Goal: Transaction & Acquisition: Download file/media

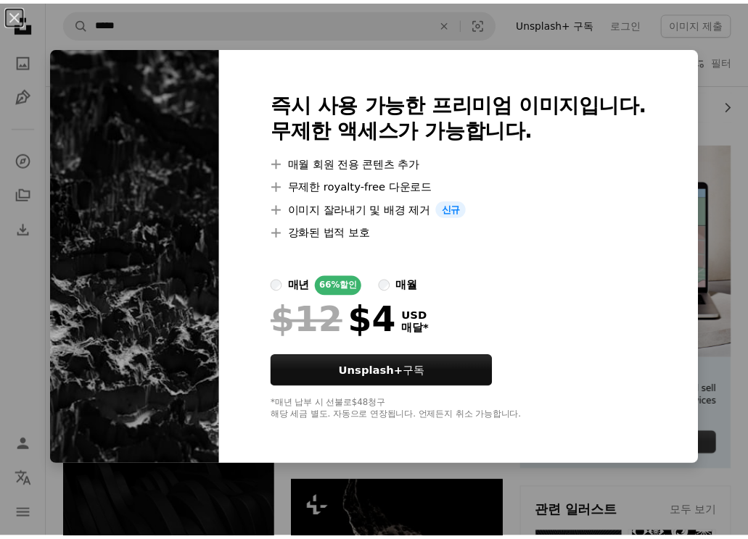
scroll to position [218, 0]
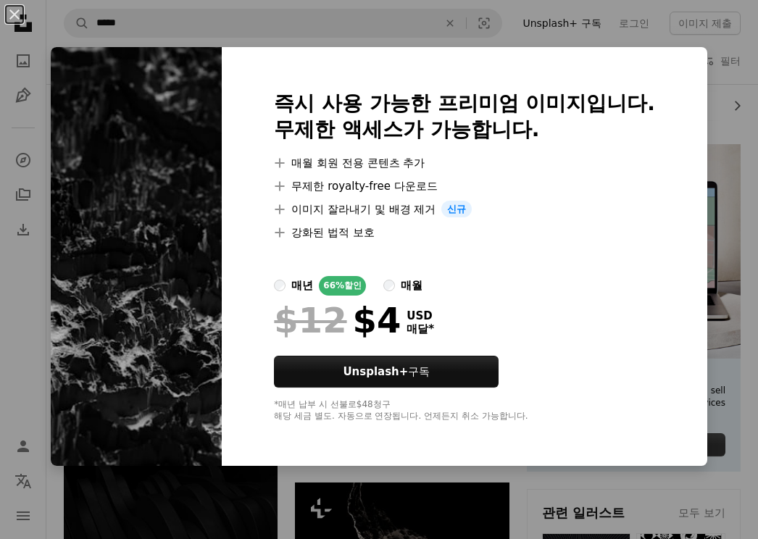
click at [142, 170] on img at bounding box center [136, 257] width 171 height 420
click at [673, 59] on div "즉시 사용 가능한 프리미엄 이미지입니다. 무제한 액세스가 가능합니다. A plus sign 매월 회원 전용 콘텐츠 추가 A plus sign …" at bounding box center [465, 257] width 486 height 420
click at [21, 17] on button "An X shape" at bounding box center [14, 14] width 17 height 17
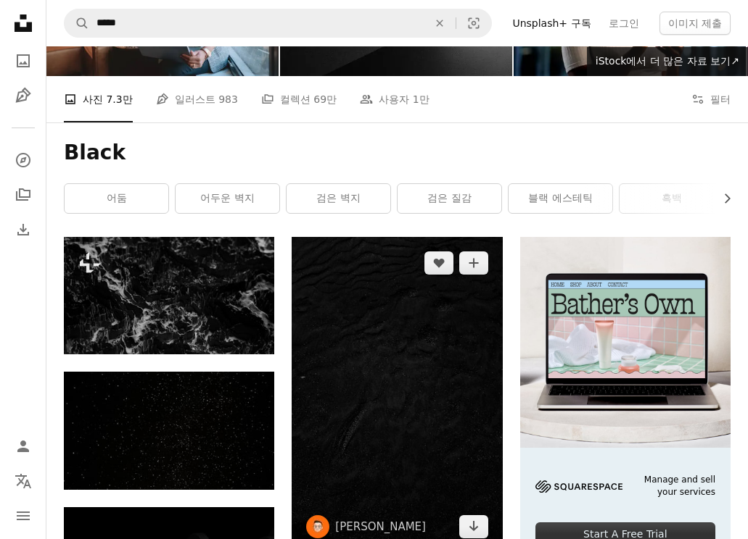
scroll to position [290, 0]
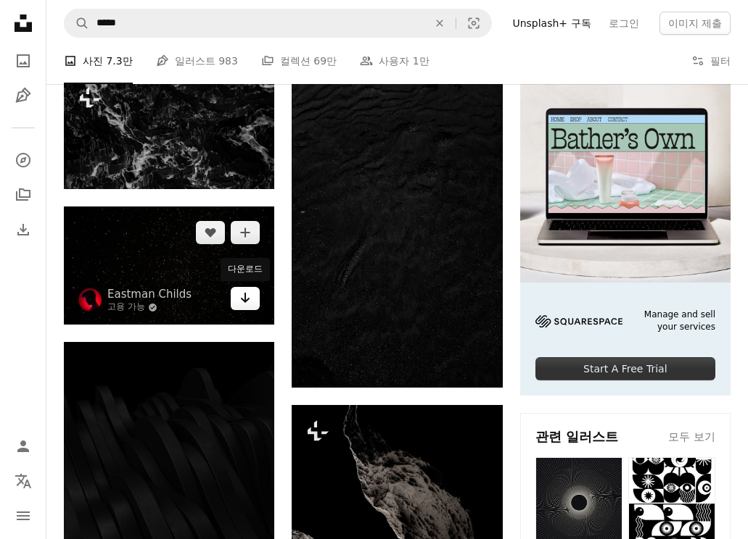
click at [247, 302] on icon "Arrow pointing down" at bounding box center [245, 297] width 12 height 17
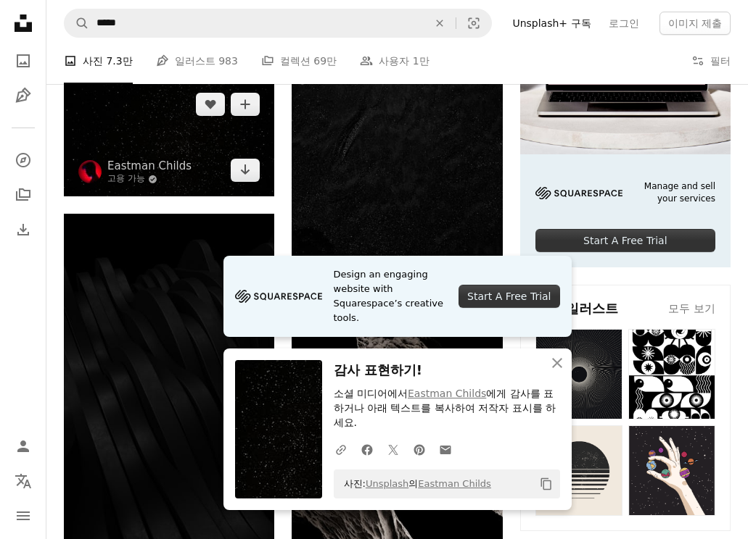
scroll to position [580, 0]
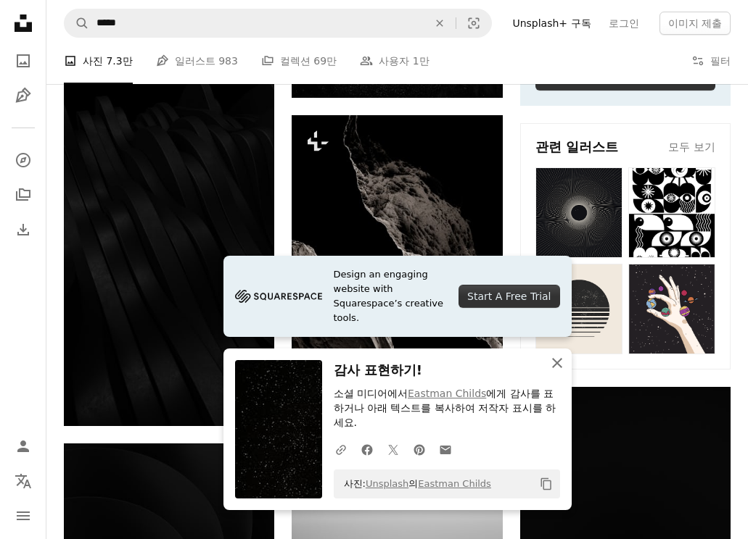
click at [547, 359] on button "An X shape 닫기" at bounding box center [556, 363] width 29 height 29
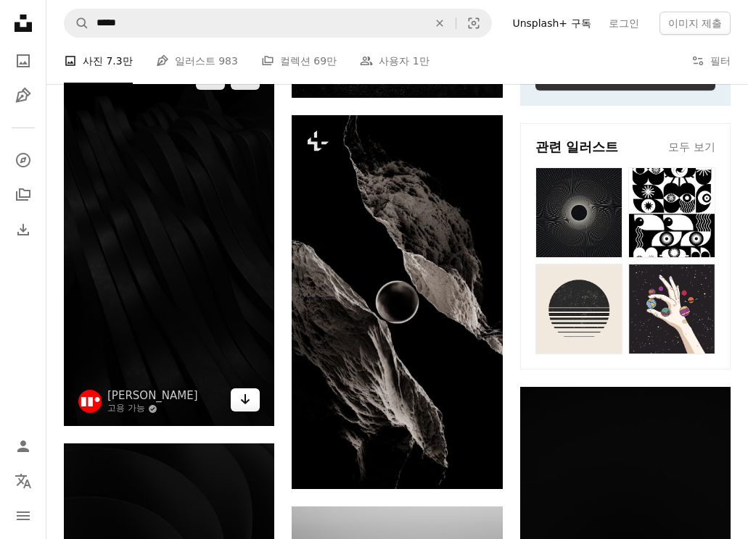
click at [245, 394] on icon "Arrow pointing down" at bounding box center [245, 399] width 12 height 17
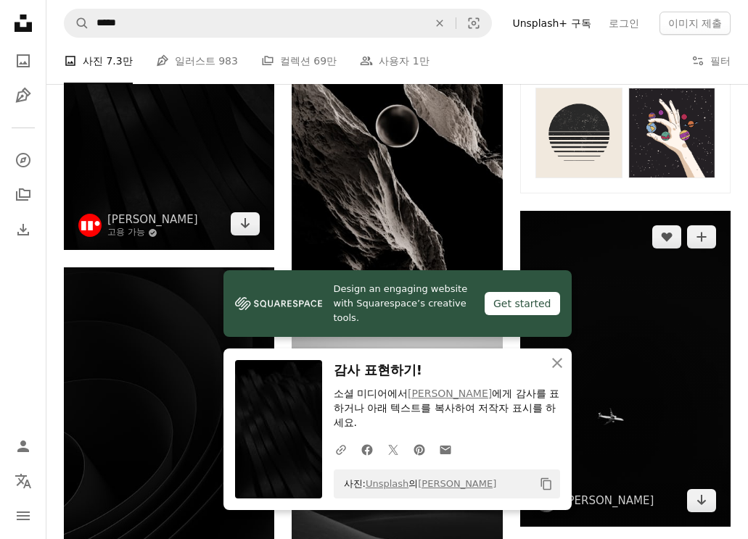
scroll to position [798, 0]
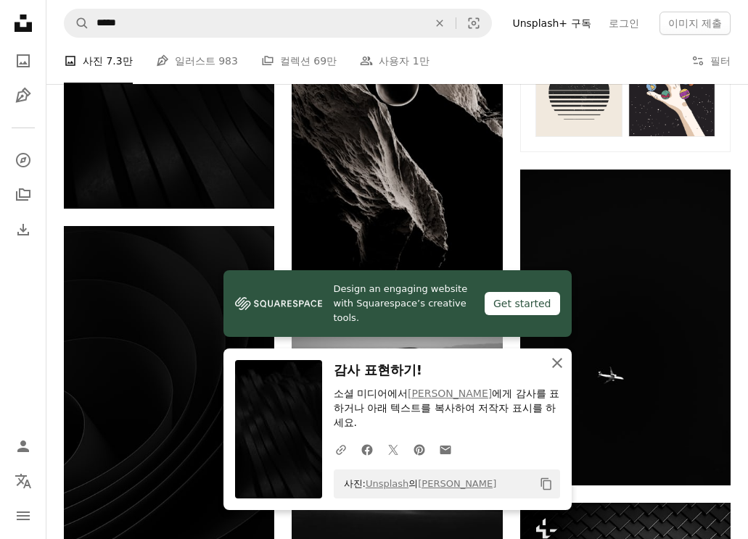
click at [545, 372] on button "An X shape 닫기" at bounding box center [556, 363] width 29 height 29
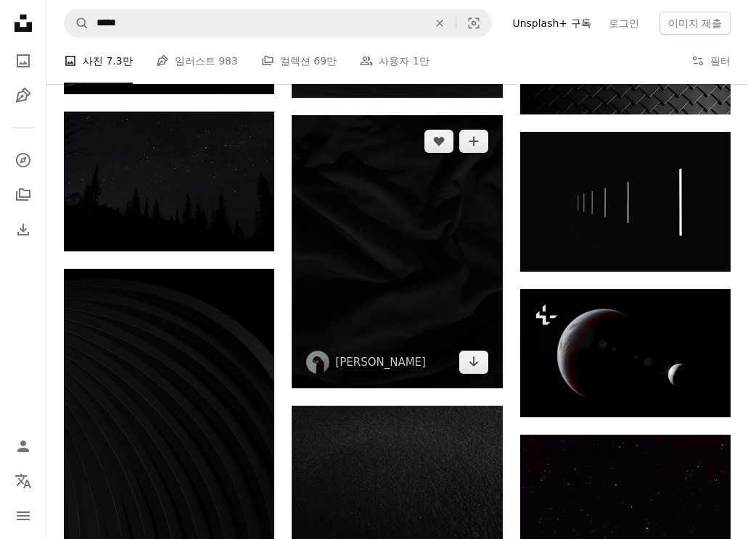
scroll to position [1305, 0]
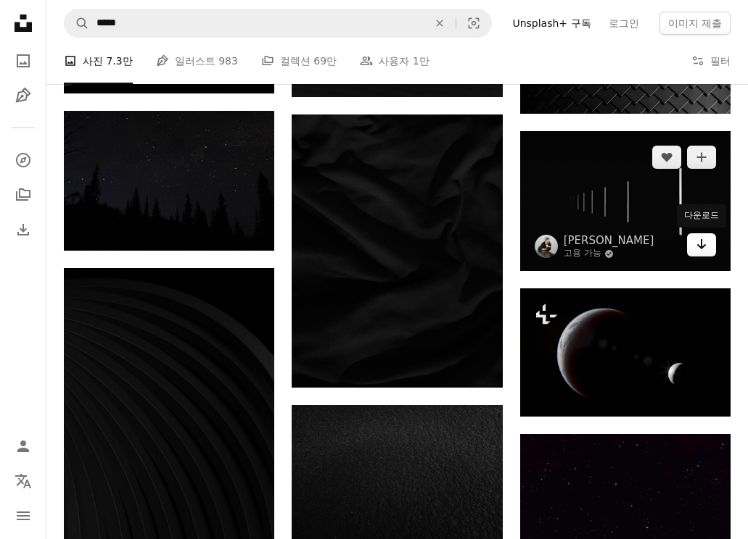
click at [698, 257] on link "Arrow pointing down" at bounding box center [701, 244] width 29 height 23
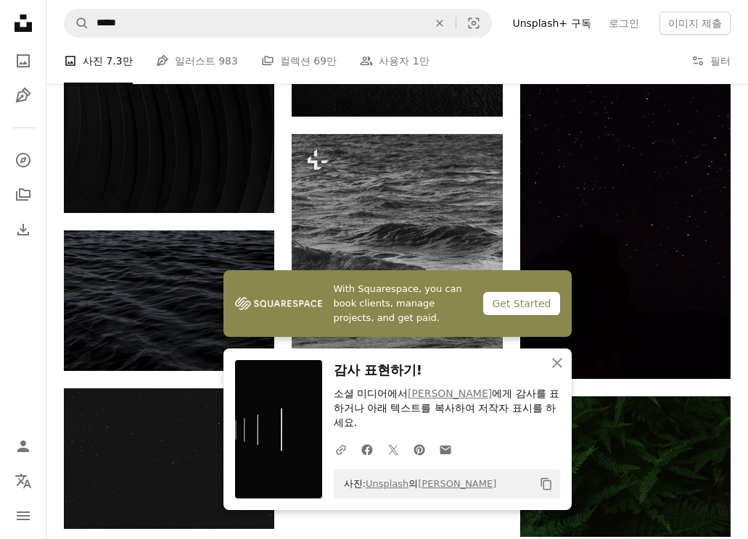
scroll to position [1740, 0]
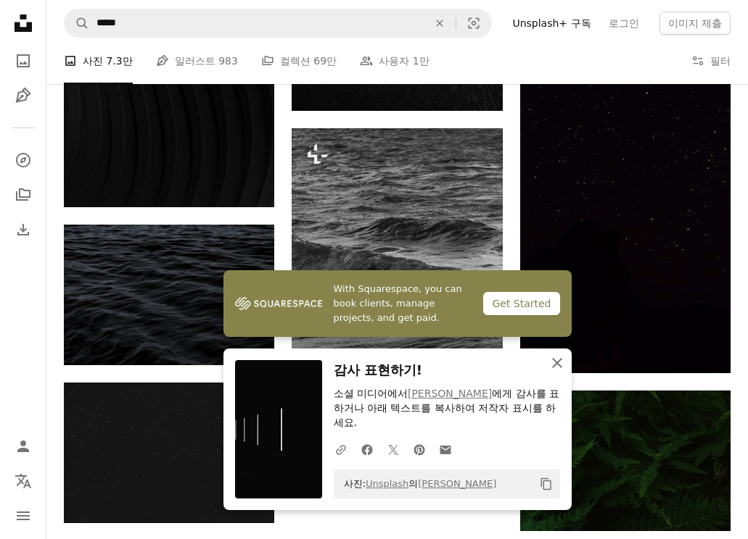
click at [560, 363] on icon "An X shape" at bounding box center [556, 363] width 17 height 17
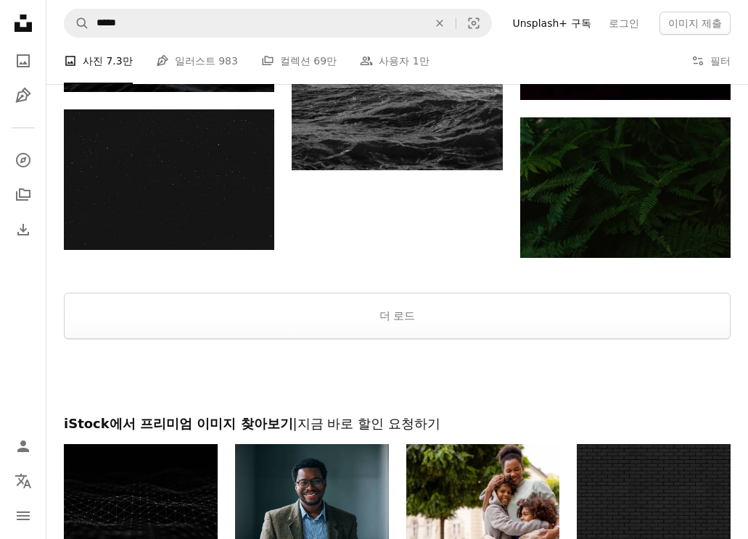
scroll to position [2030, 0]
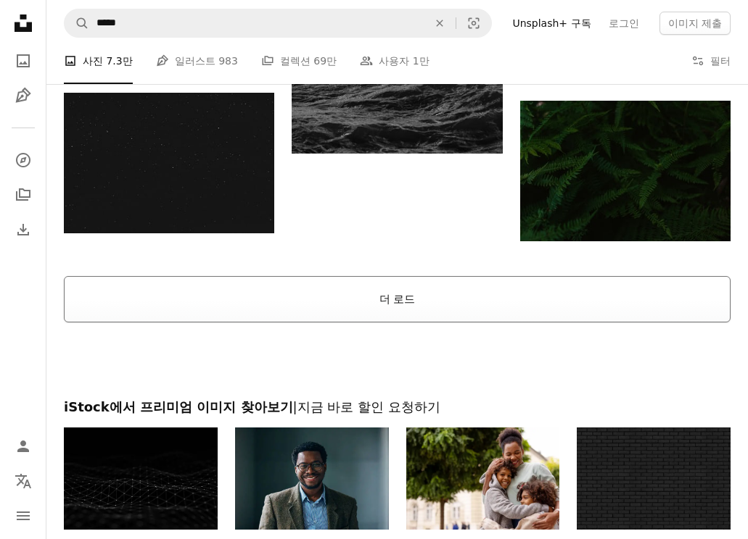
click at [433, 316] on button "더 로드" at bounding box center [397, 299] width 666 height 46
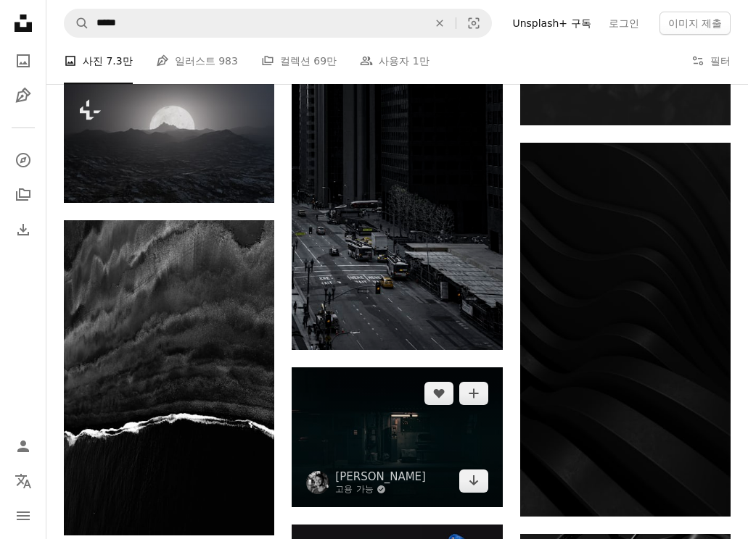
scroll to position [2683, 0]
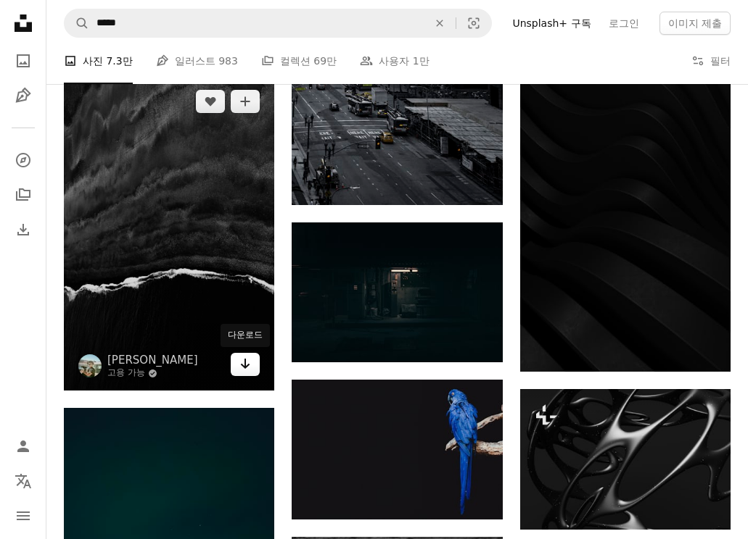
click at [241, 363] on icon "Arrow pointing down" at bounding box center [245, 363] width 12 height 17
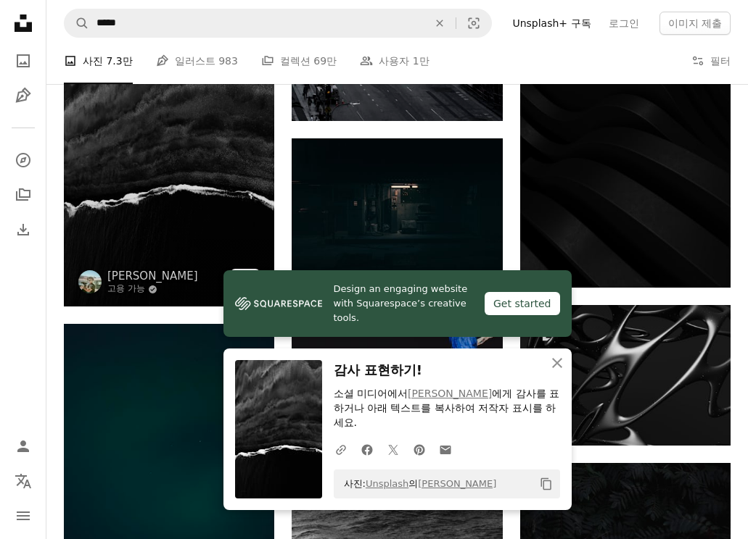
scroll to position [2900, 0]
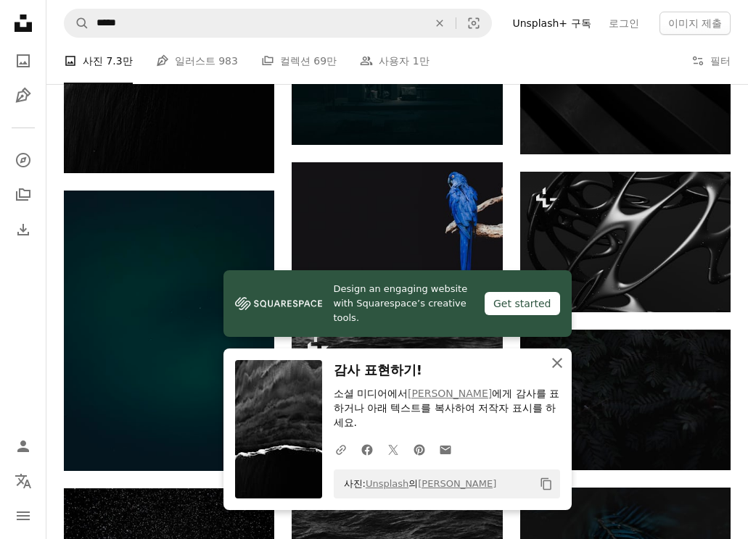
click at [548, 359] on icon "An X shape" at bounding box center [556, 363] width 17 height 17
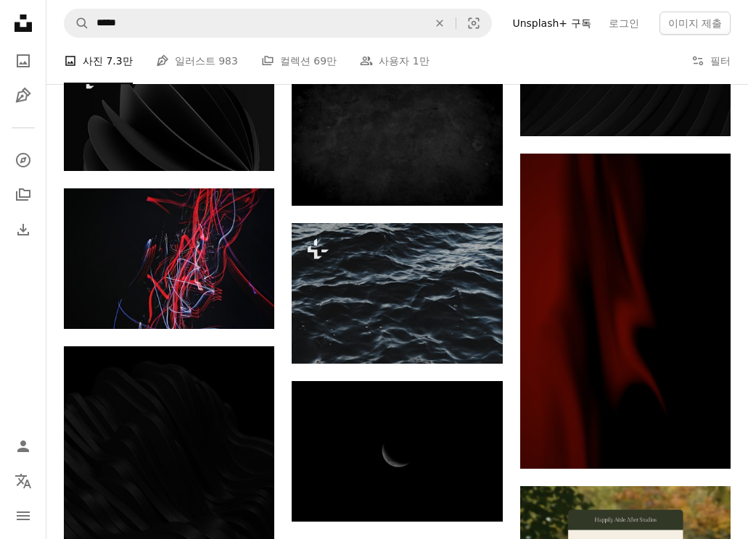
scroll to position [3916, 0]
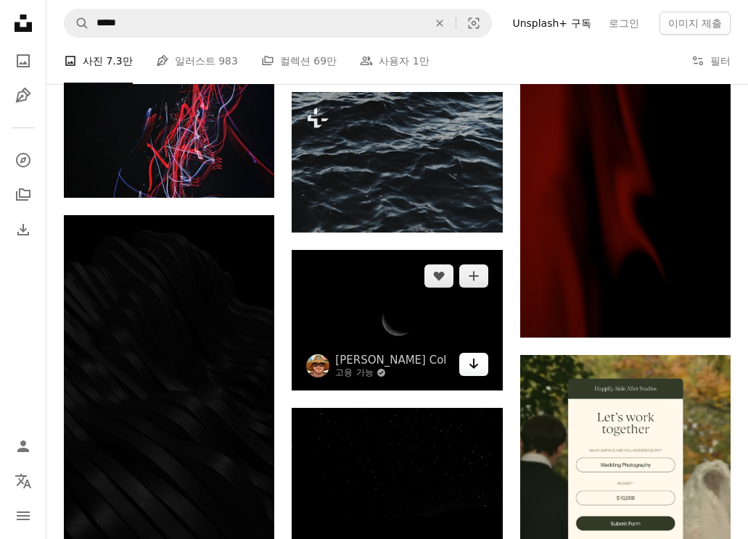
click at [481, 364] on link "Arrow pointing down" at bounding box center [473, 364] width 29 height 23
